Goal: Navigation & Orientation: Find specific page/section

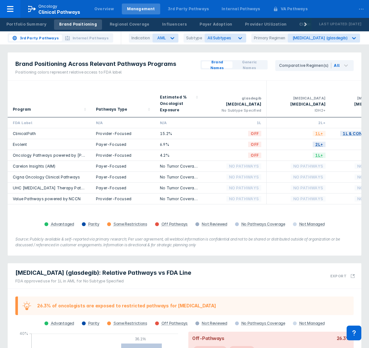
click at [300, 24] on button at bounding box center [305, 24] width 13 height 13
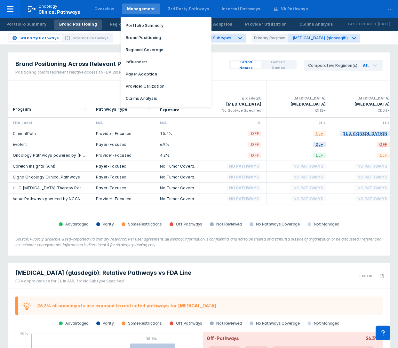
click at [144, 12] on div "Management" at bounding box center [141, 9] width 28 height 6
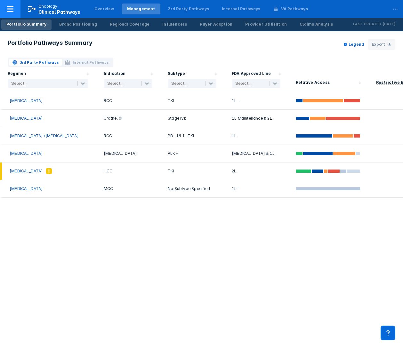
click at [12, 7] on icon at bounding box center [10, 9] width 8 height 8
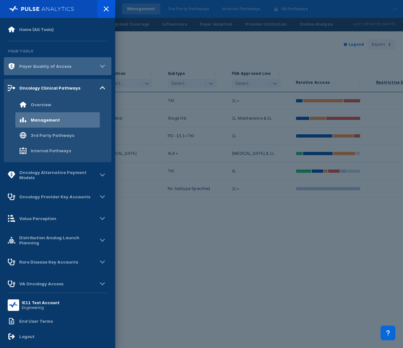
click at [55, 63] on div "Payer Quality of Access" at bounding box center [40, 66] width 64 height 8
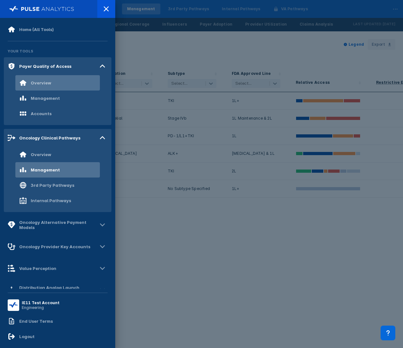
click at [51, 85] on div "Overview" at bounding box center [57, 82] width 84 height 15
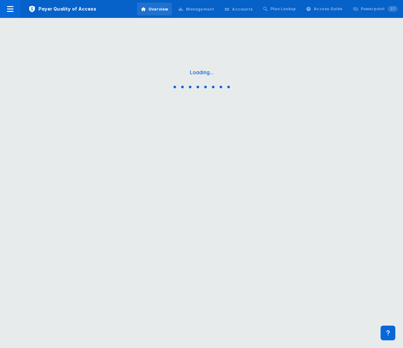
click at [208, 12] on div "Management" at bounding box center [200, 9] width 28 height 6
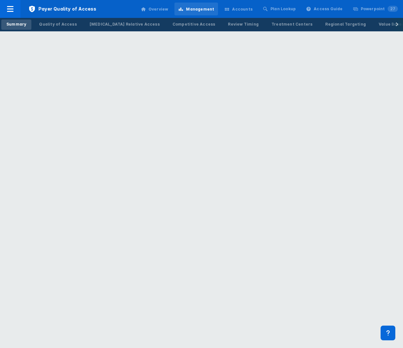
click at [208, 12] on div "Management" at bounding box center [200, 9] width 28 height 6
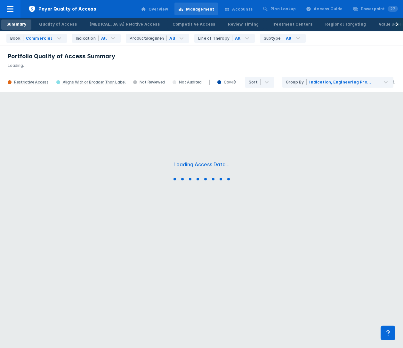
click at [338, 24] on icon at bounding box center [396, 24] width 3 height 4
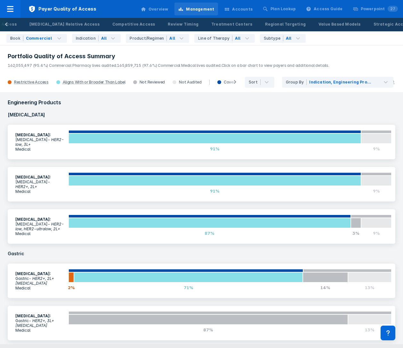
click at [212, 10] on div "Management" at bounding box center [200, 9] width 28 height 6
click at [9, 8] on icon at bounding box center [10, 9] width 8 height 8
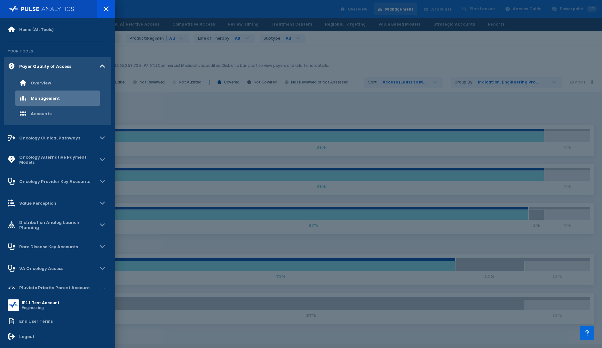
click at [305, 99] on div at bounding box center [301, 174] width 602 height 348
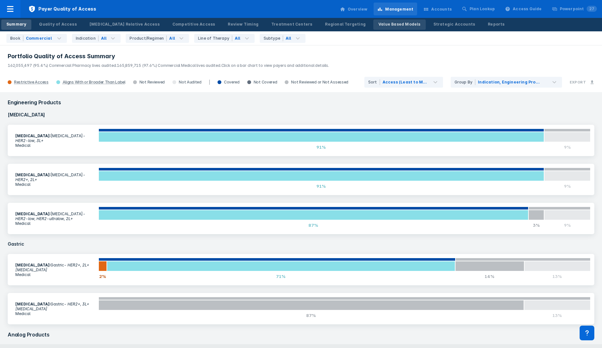
click at [338, 27] on link "Value Based Models" at bounding box center [399, 25] width 52 height 10
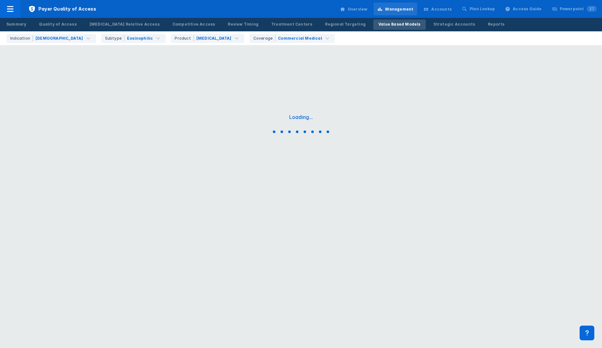
click at [338, 10] on div "Overview" at bounding box center [358, 9] width 20 height 6
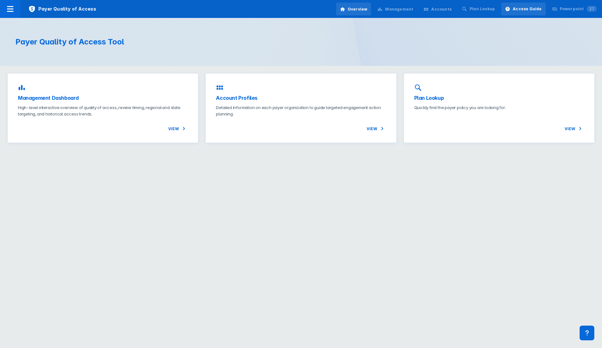
click at [338, 6] on icon at bounding box center [507, 8] width 5 height 5
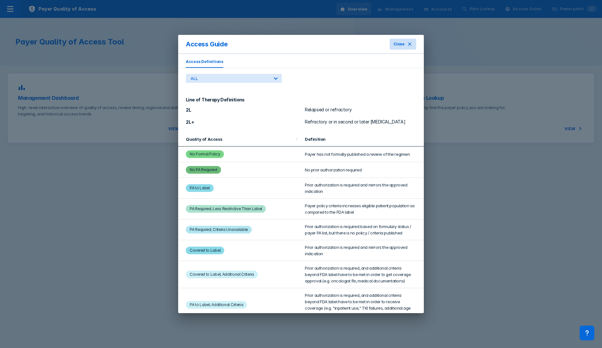
click at [338, 43] on icon at bounding box center [409, 44] width 5 height 5
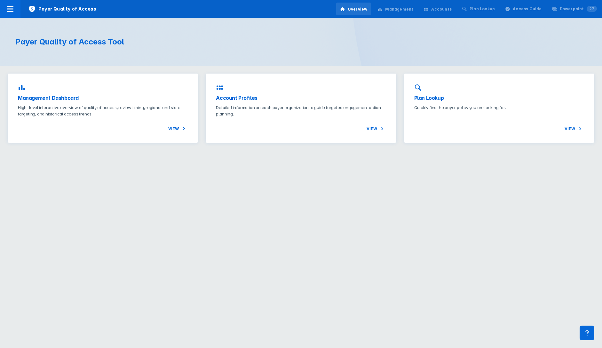
click at [338, 12] on div "Management" at bounding box center [399, 9] width 28 height 6
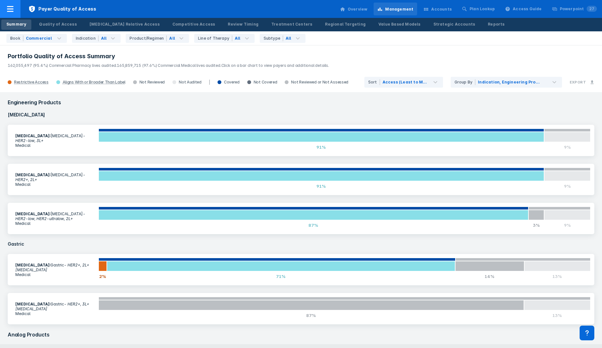
click at [11, 6] on icon at bounding box center [10, 9] width 8 height 8
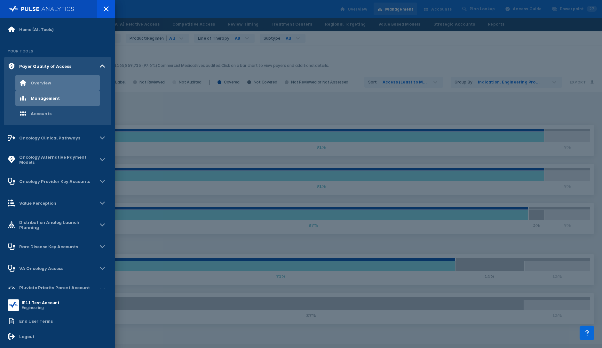
click at [47, 86] on div "Overview" at bounding box center [35, 83] width 32 height 8
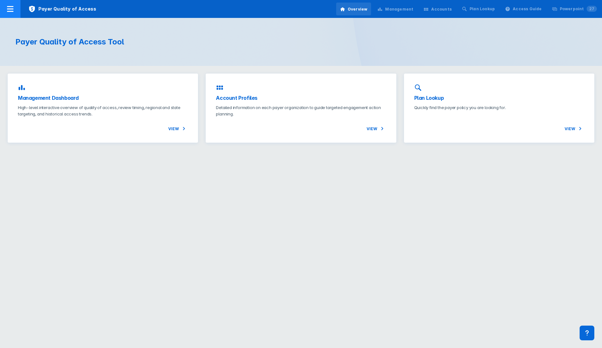
click at [9, 8] on icon at bounding box center [10, 9] width 8 height 8
